Goal: Check status

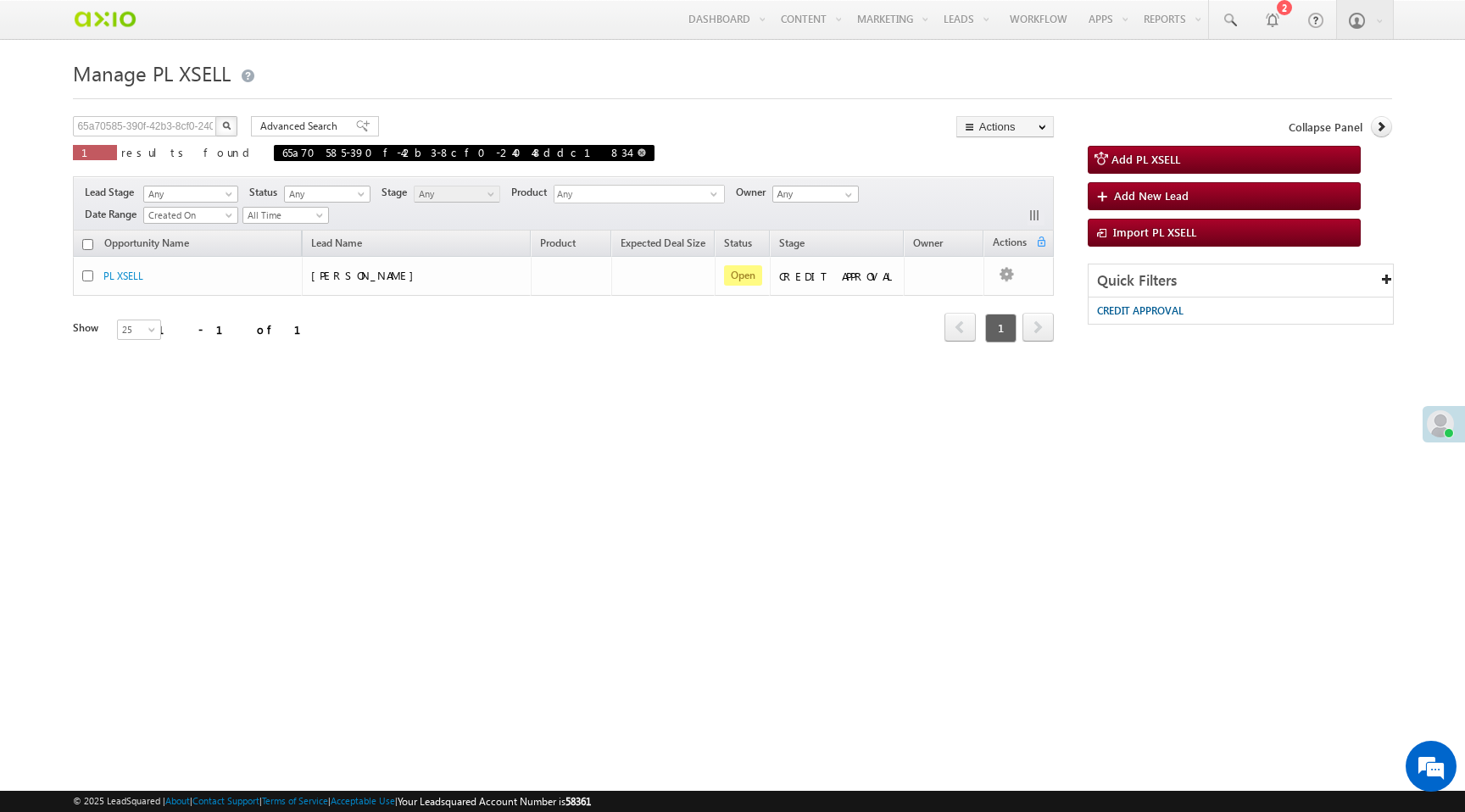
click at [638, 154] on span at bounding box center [642, 152] width 8 height 8
type input "Search PL XSELL"
